Goal: Task Accomplishment & Management: Complete application form

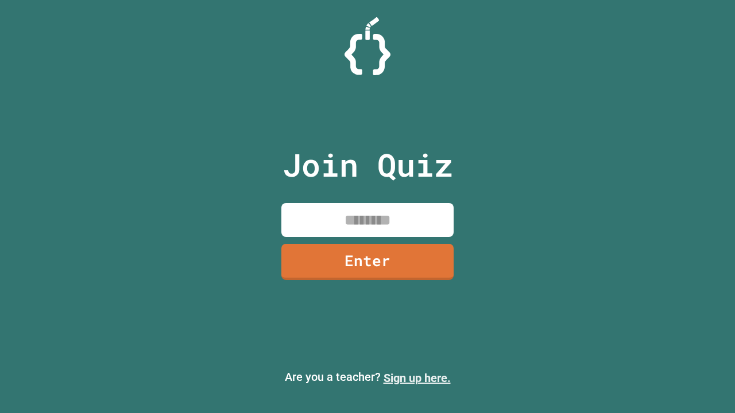
click at [417, 378] on link "Sign up here." at bounding box center [417, 379] width 67 height 14
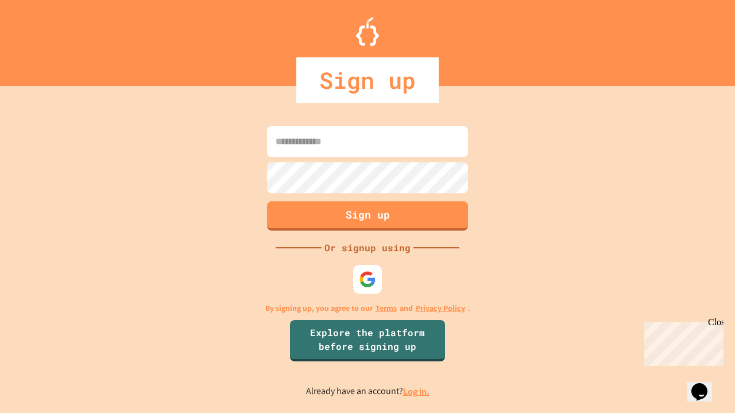
click at [417, 392] on link "Log in." at bounding box center [416, 392] width 26 height 12
